Goal: Task Accomplishment & Management: Manage account settings

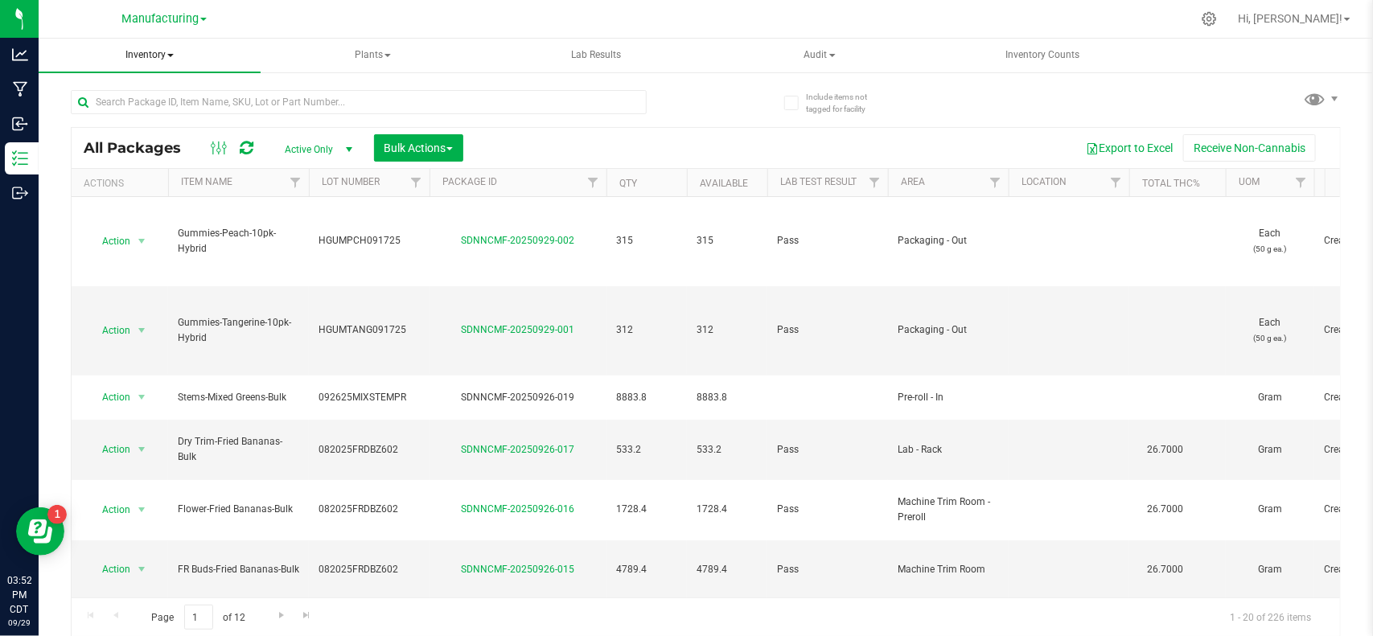
click at [157, 56] on span "Inventory" at bounding box center [150, 56] width 222 height 34
click at [135, 113] on span "All inventory" at bounding box center [114, 116] width 109 height 14
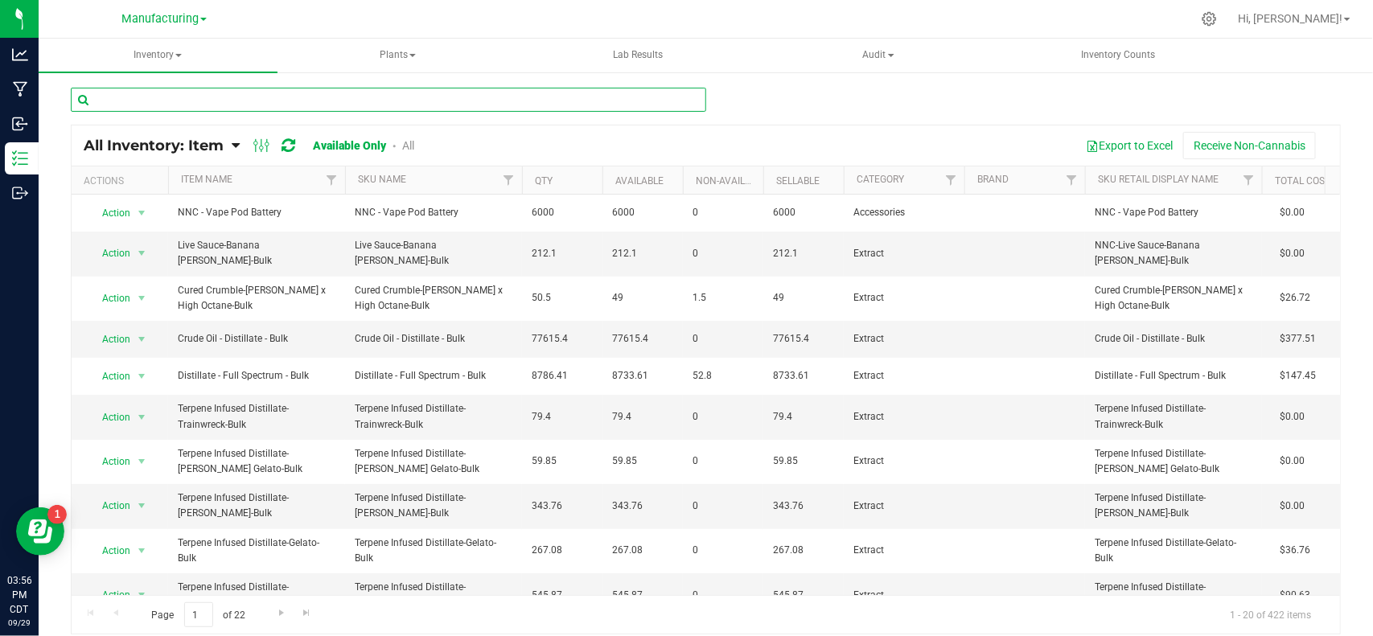
click at [318, 102] on input "text" at bounding box center [389, 100] width 636 height 24
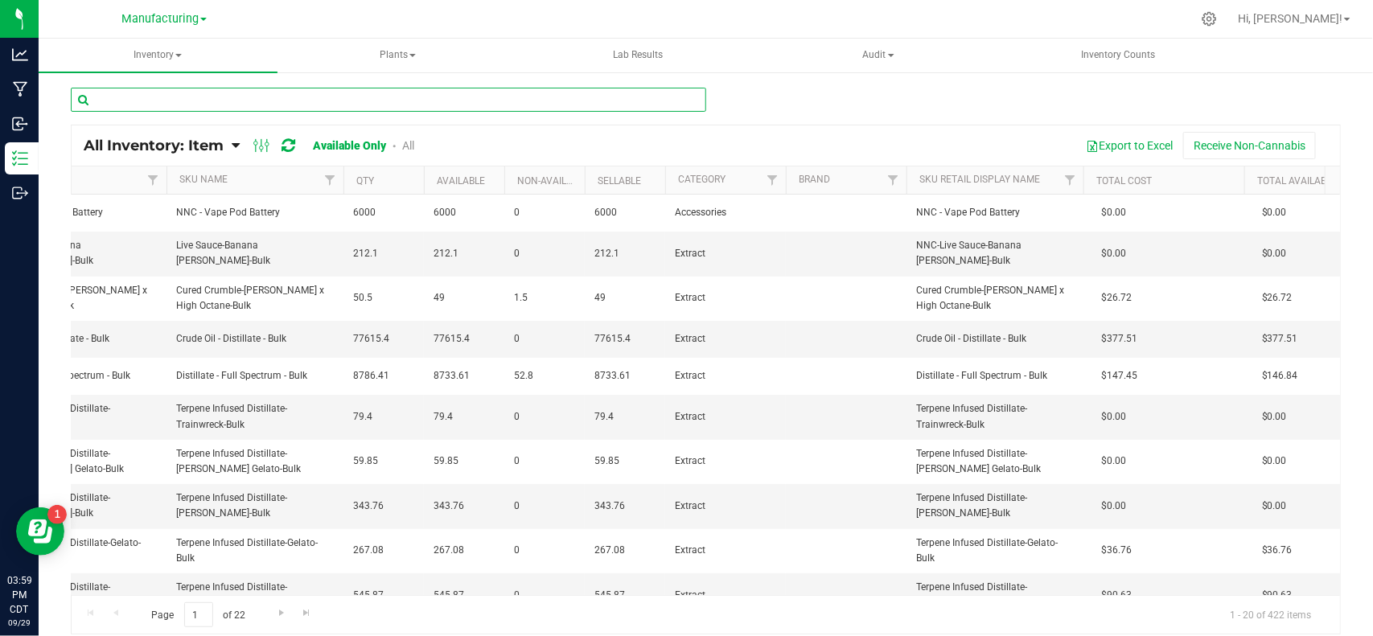
scroll to position [0, 236]
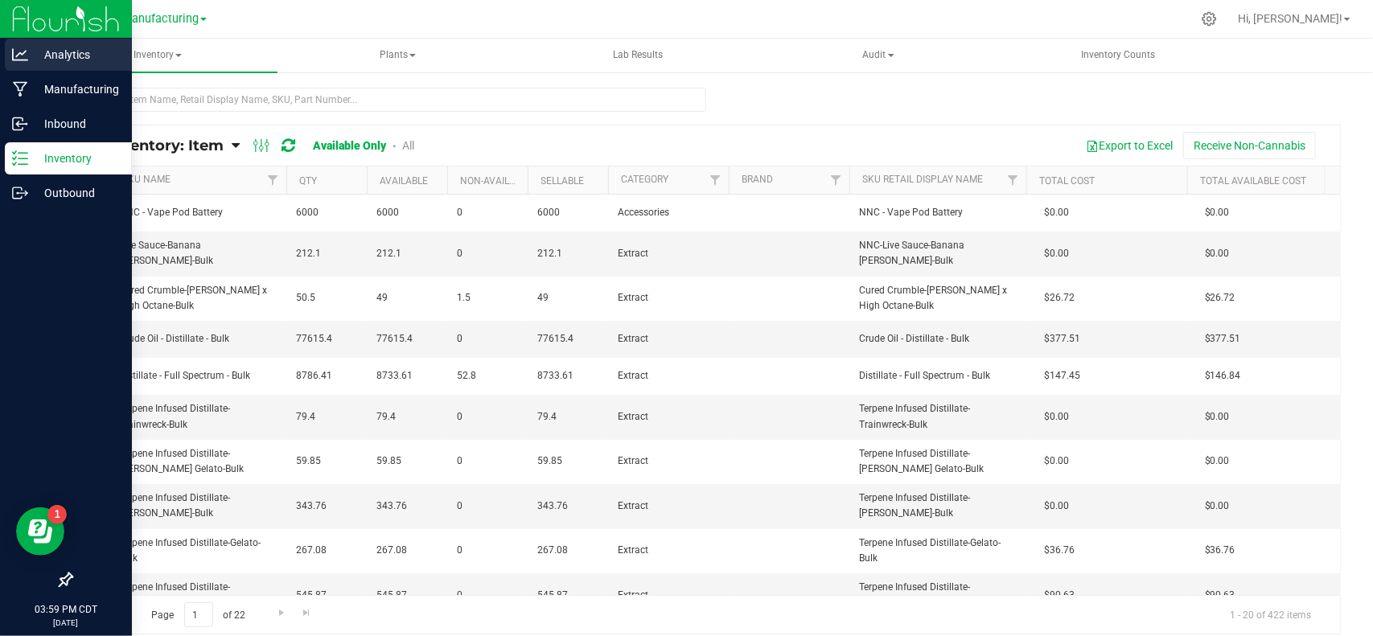
click at [42, 49] on p "Analytics" at bounding box center [76, 54] width 97 height 19
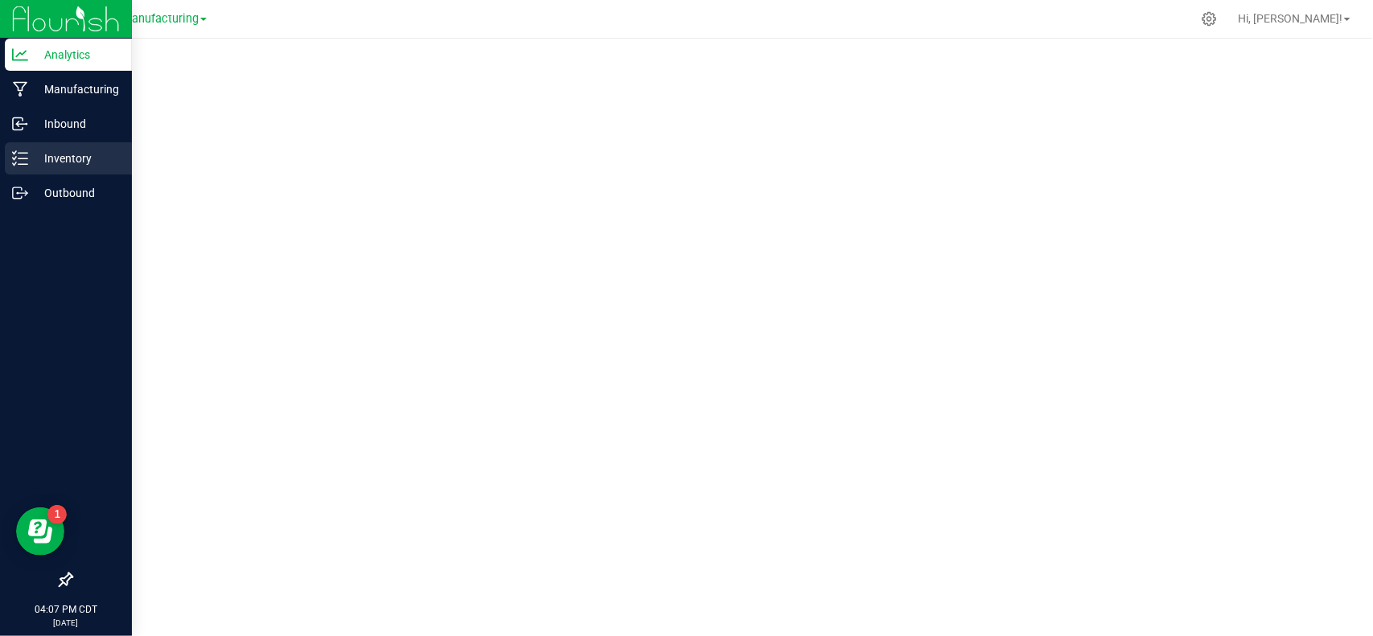
click at [29, 159] on p "Inventory" at bounding box center [76, 158] width 97 height 19
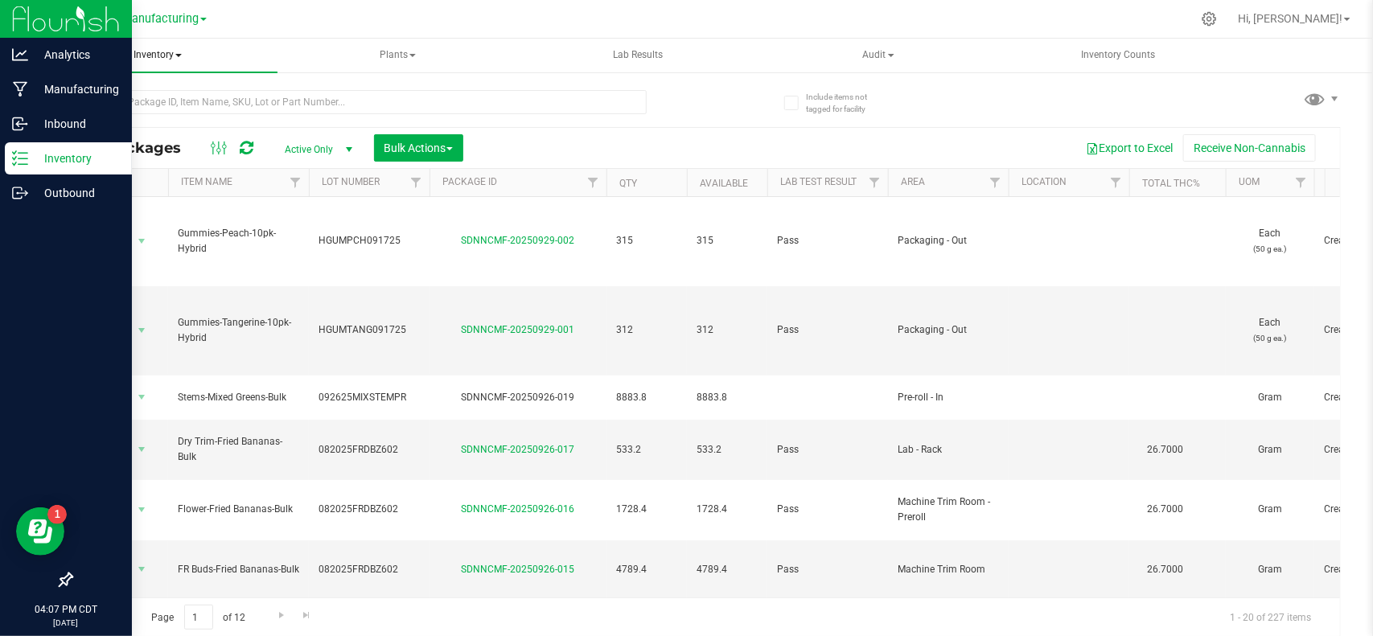
click at [173, 58] on span "Inventory" at bounding box center [158, 56] width 239 height 34
click at [150, 118] on span "All inventory" at bounding box center [114, 116] width 109 height 14
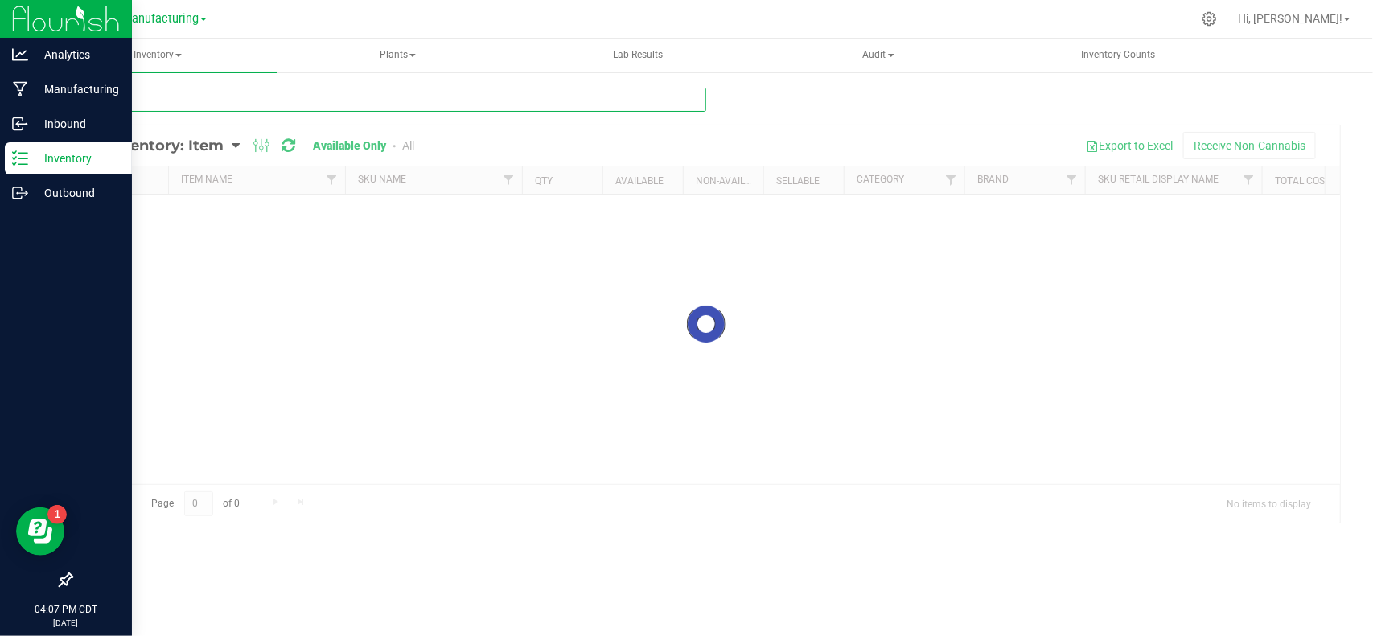
click at [331, 105] on input "text" at bounding box center [389, 100] width 636 height 24
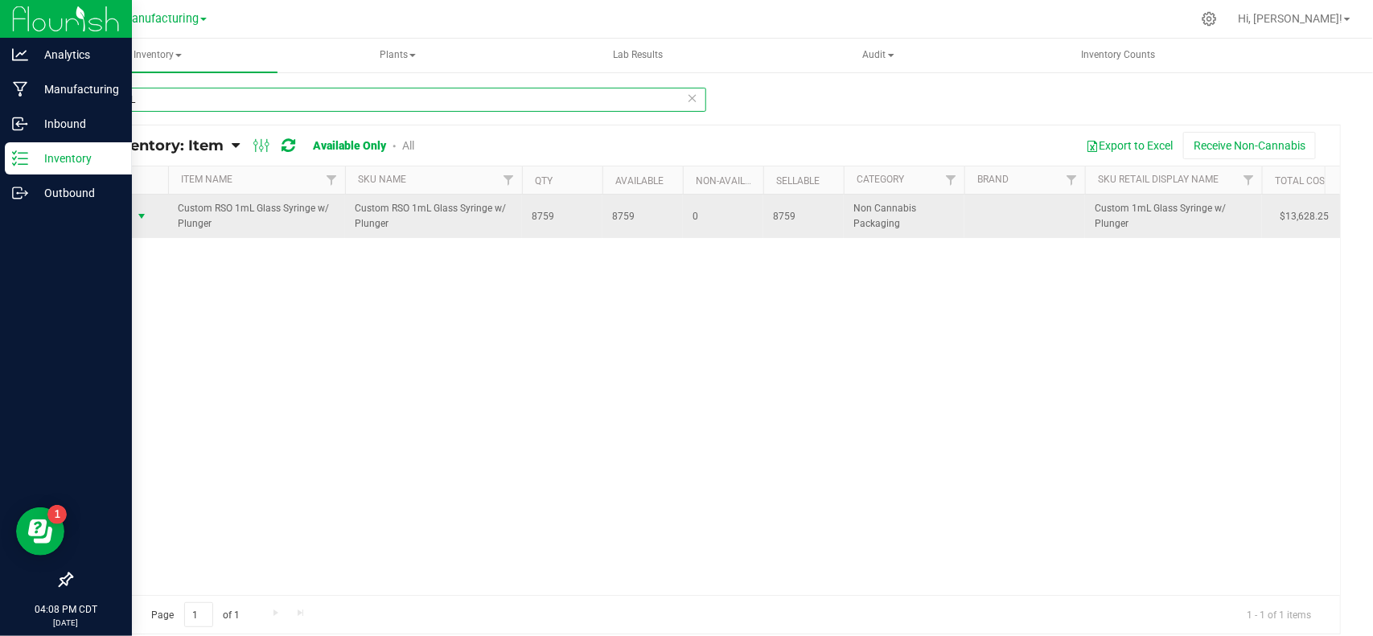
type input "RSO 1mL"
click at [118, 223] on span "Action" at bounding box center [109, 216] width 43 height 23
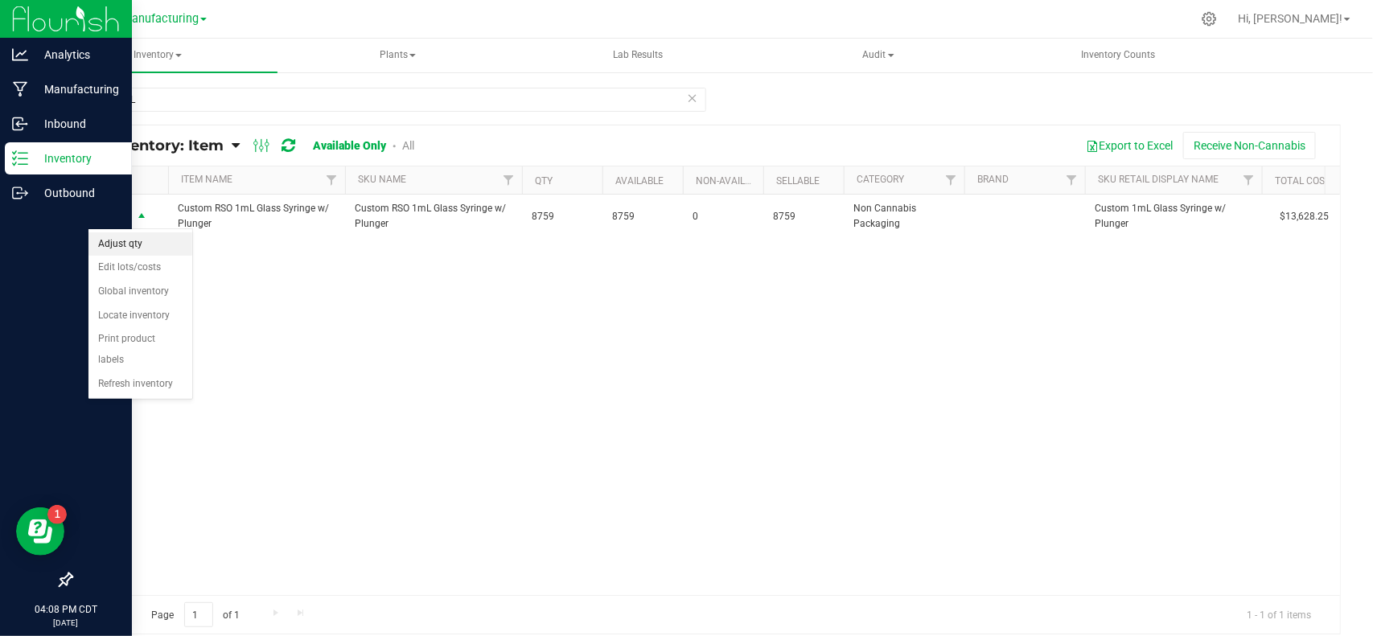
click at [122, 246] on li "Adjust qty" at bounding box center [140, 244] width 104 height 24
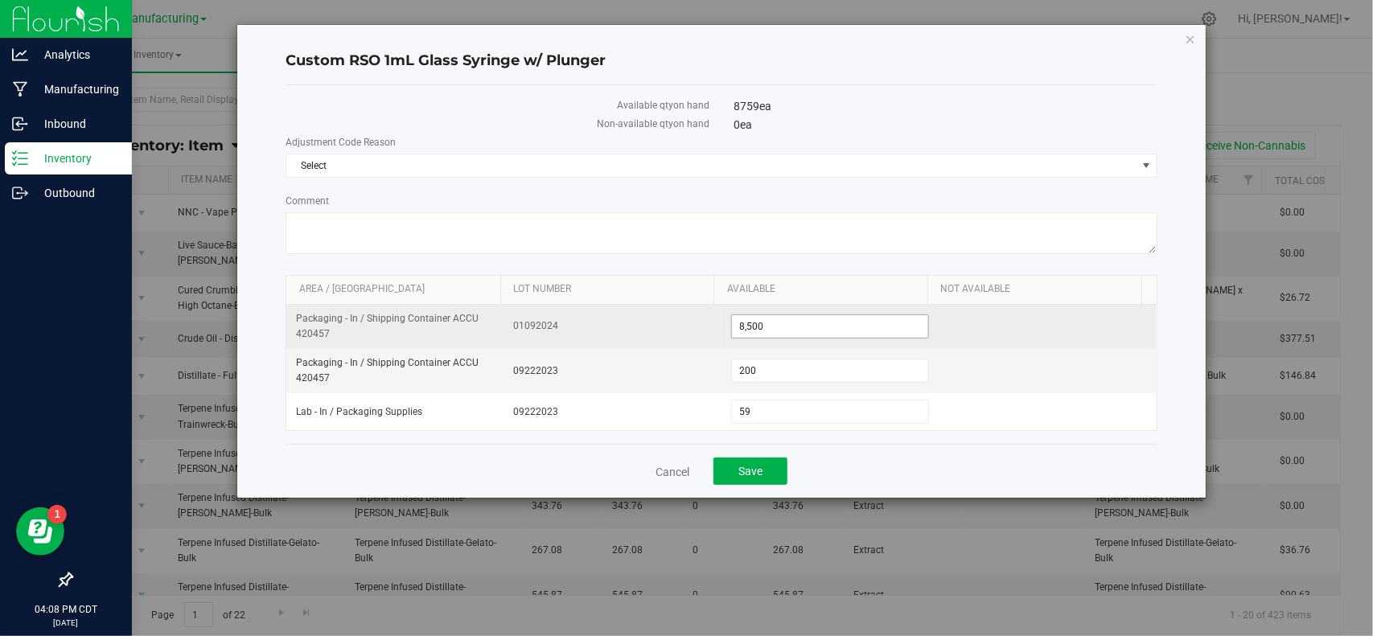
click at [782, 332] on span "8,500 8500" at bounding box center [830, 327] width 198 height 24
type input "8"
type input "9000"
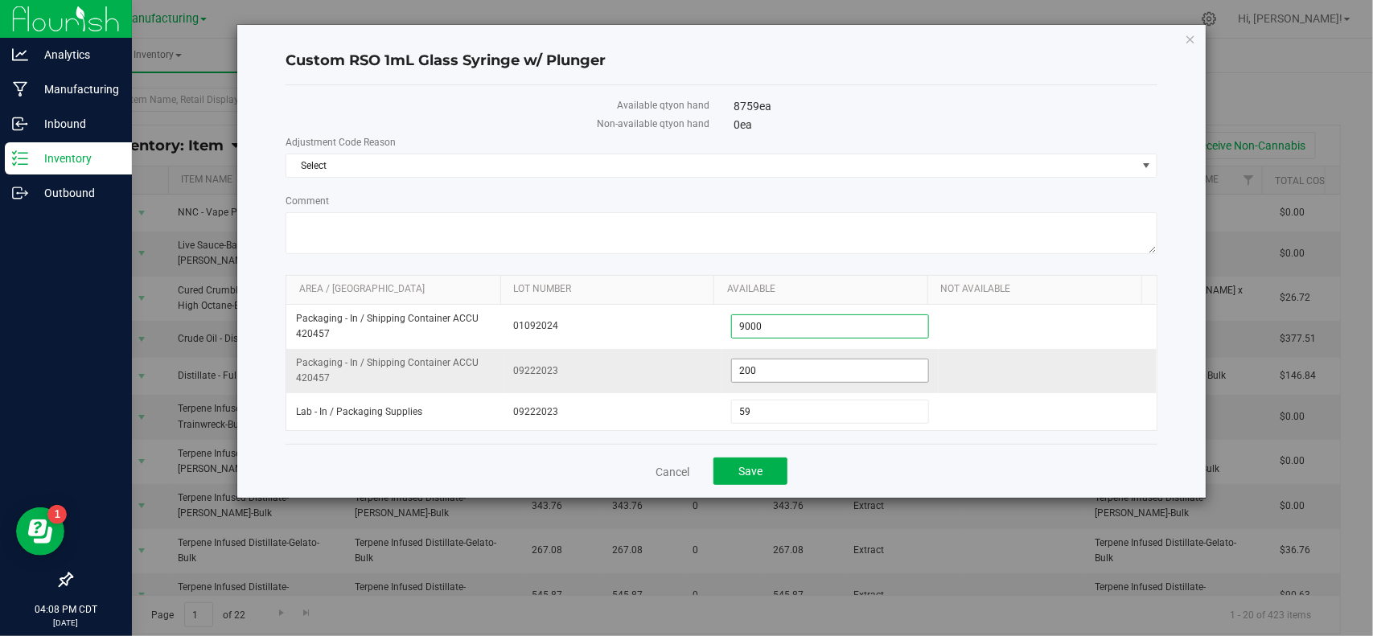
type input "9,000"
drag, startPoint x: 775, startPoint y: 379, endPoint x: 709, endPoint y: 379, distance: 66.0
click at [709, 379] on tr "Packaging - In / Shipping Container ACCU 420457 09222023 200 200" at bounding box center [721, 371] width 870 height 44
type input "0"
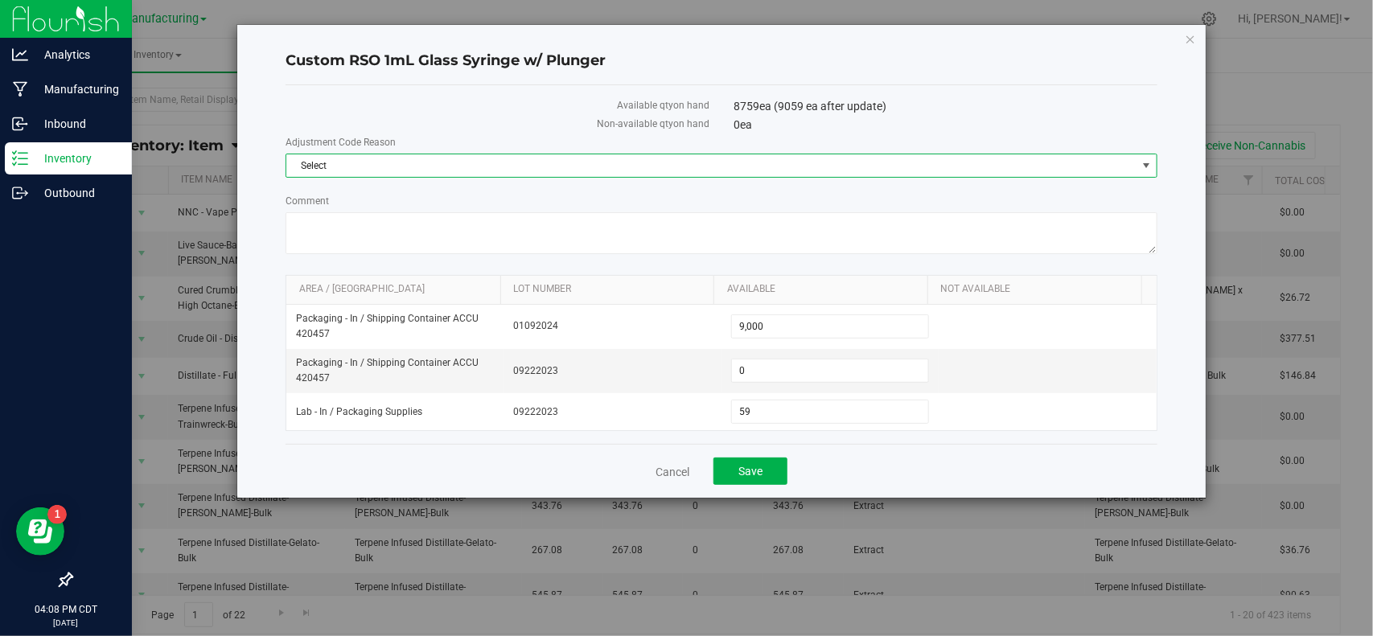
click at [673, 170] on span "Select" at bounding box center [711, 165] width 850 height 23
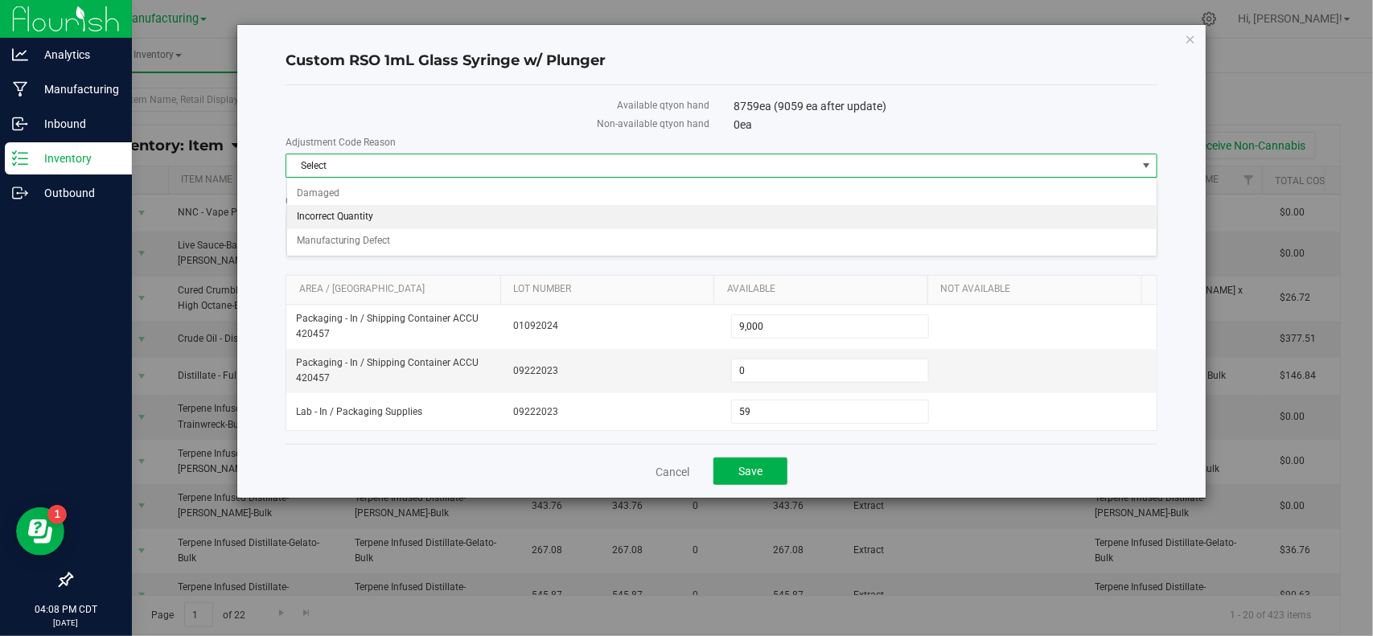
drag, startPoint x: 402, startPoint y: 216, endPoint x: 407, endPoint y: 224, distance: 9.4
click at [401, 216] on li "Incorrect Quantity" at bounding box center [722, 217] width 870 height 24
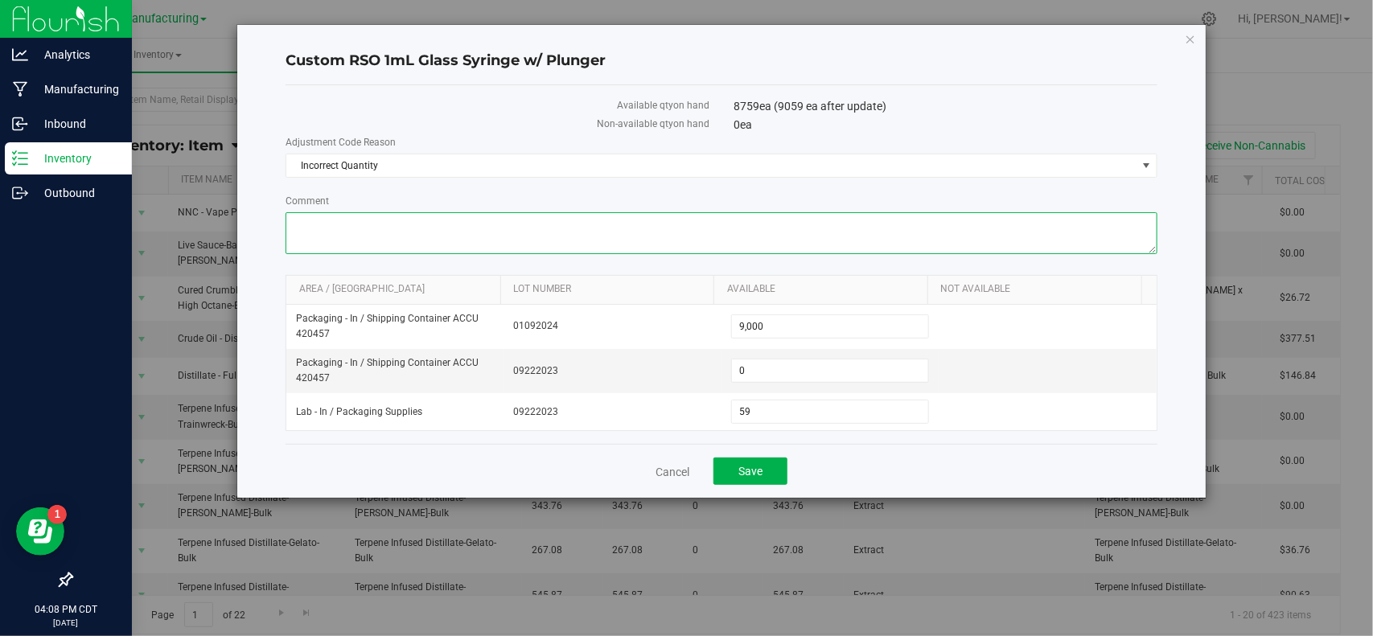
click at [413, 232] on textarea "Comment" at bounding box center [721, 233] width 871 height 42
type textarea "Verified during End of Year count [DATE]"
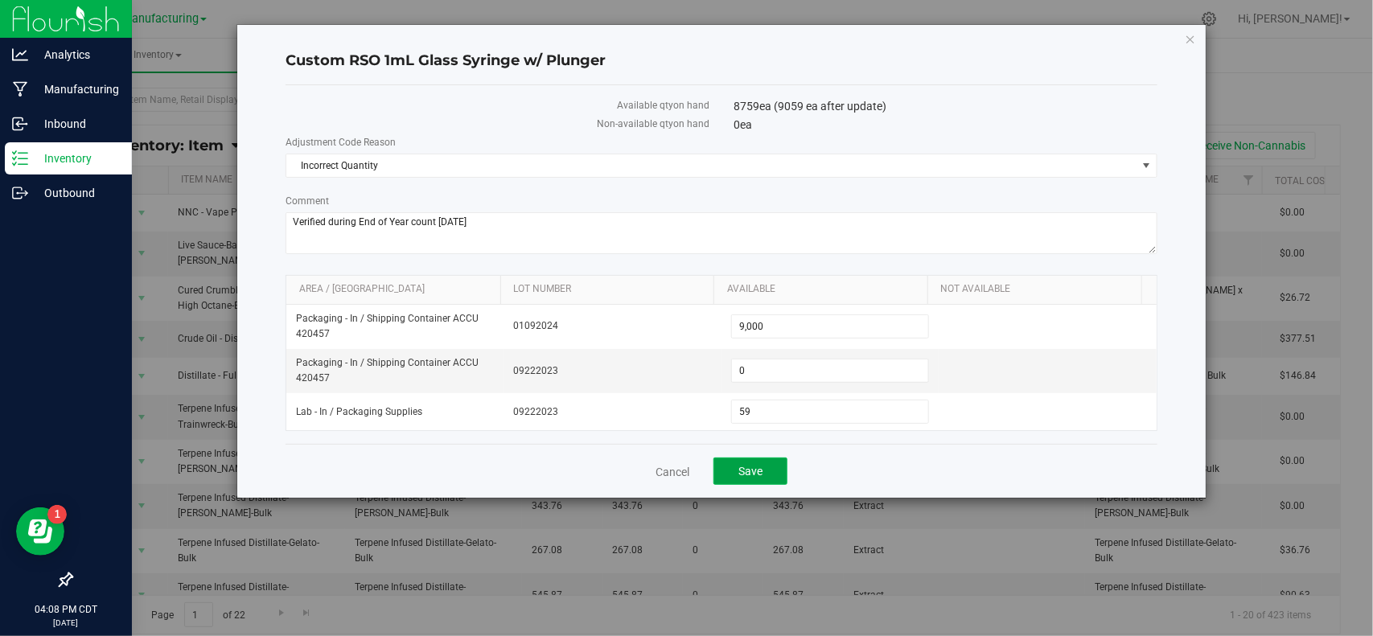
click at [758, 476] on span "Save" at bounding box center [751, 471] width 24 height 13
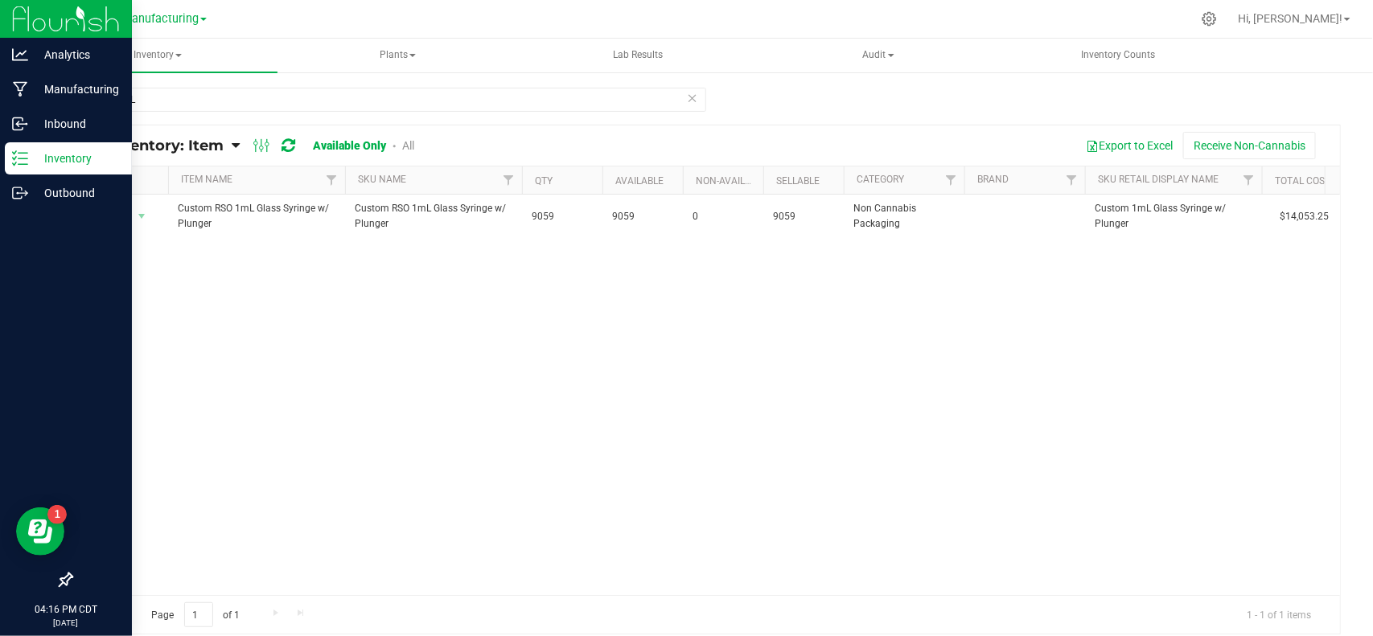
click at [58, 36] on img at bounding box center [66, 19] width 108 height 38
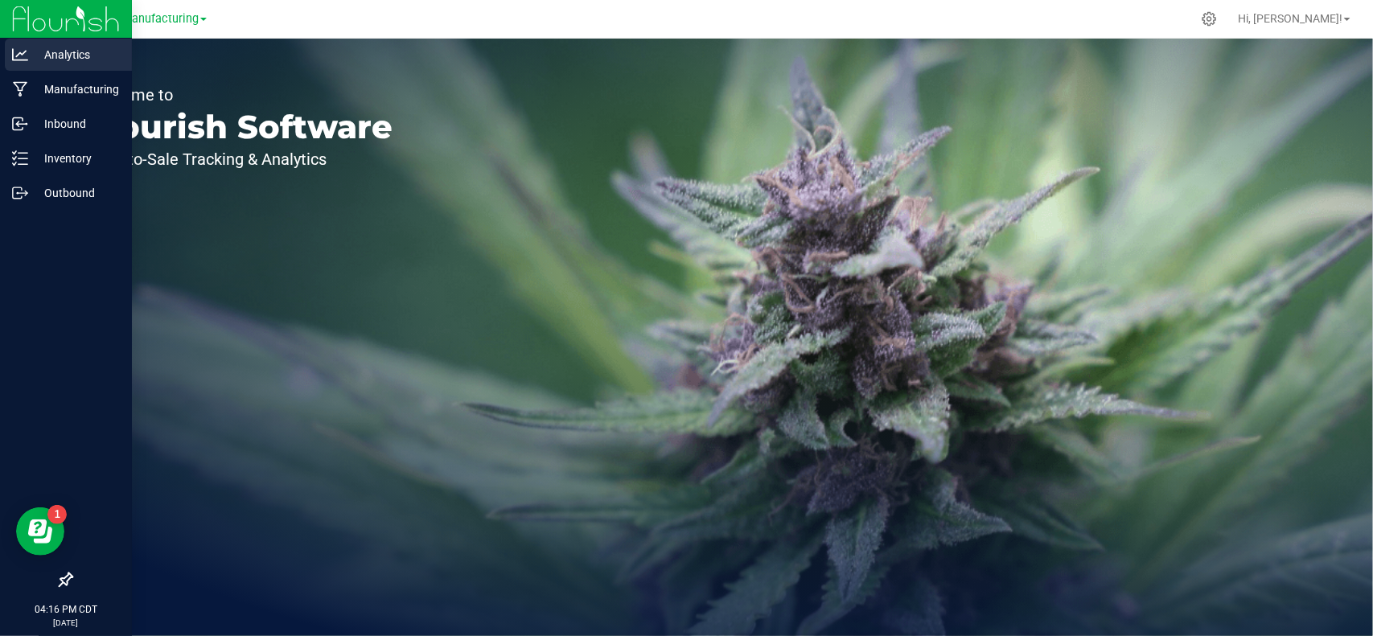
click at [22, 61] on icon at bounding box center [20, 55] width 16 height 16
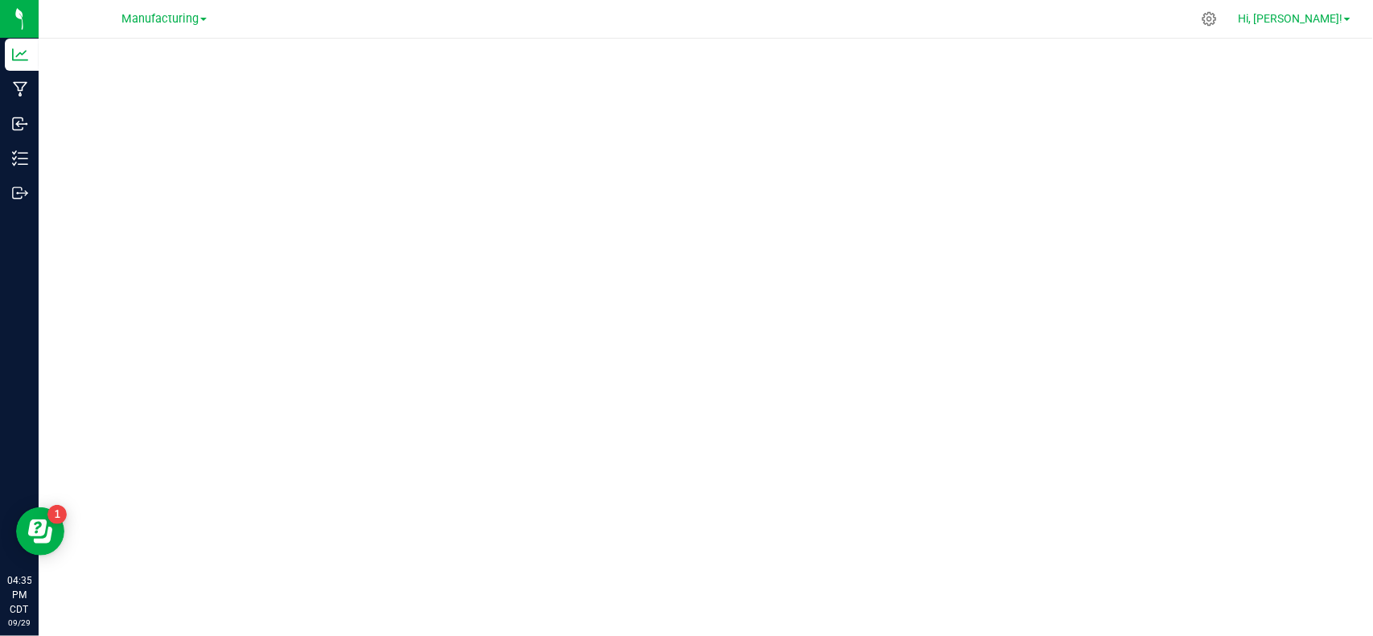
click at [1319, 20] on span "Hi, [PERSON_NAME]!" at bounding box center [1290, 18] width 105 height 13
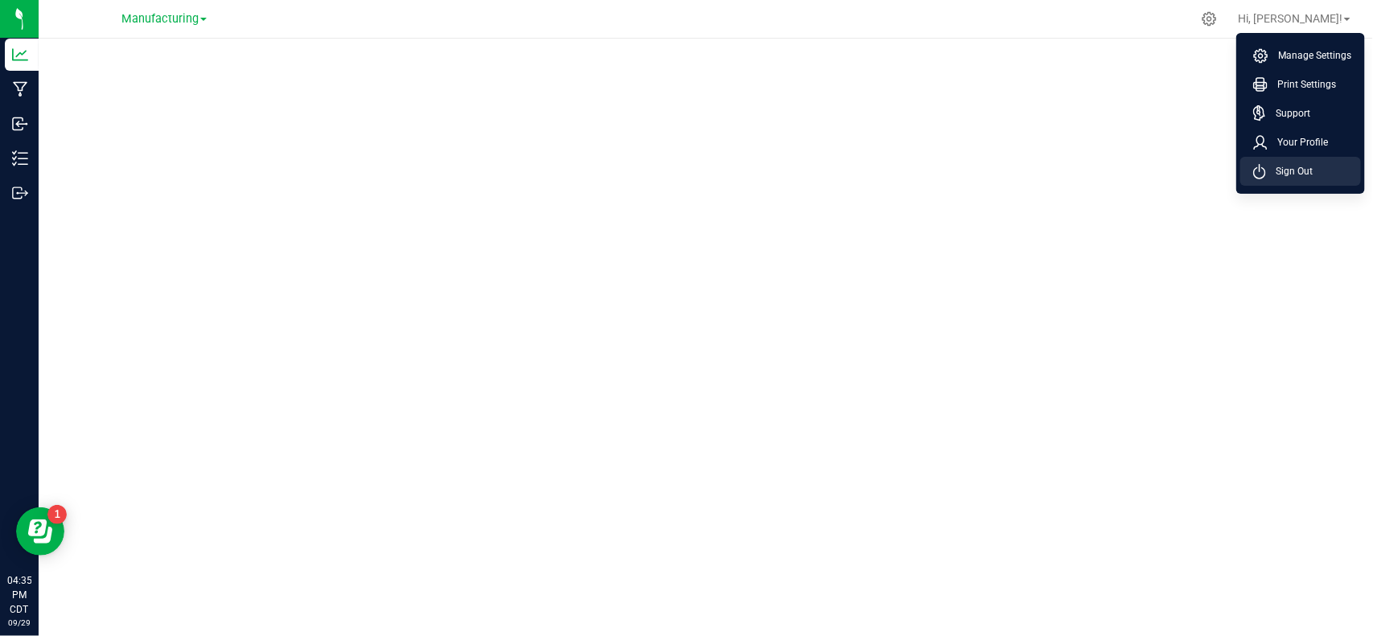
click at [1305, 171] on span "Sign Out" at bounding box center [1289, 171] width 47 height 16
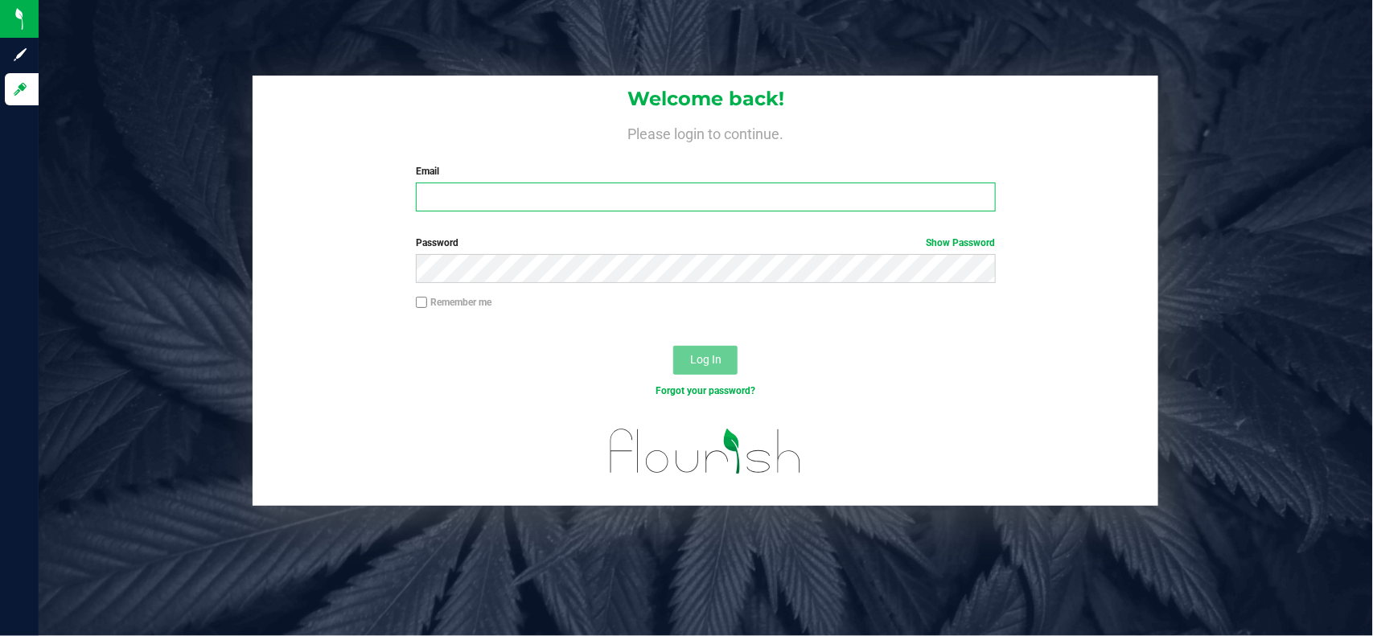
type input "[EMAIL_ADDRESS][PERSON_NAME][DOMAIN_NAME]"
